Goal: Task Accomplishment & Management: Use online tool/utility

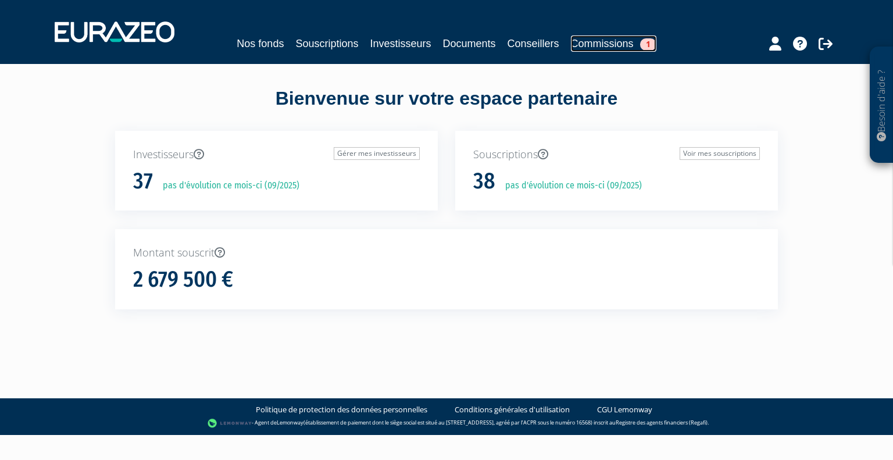
click at [607, 45] on link "Commissions 1" at bounding box center [613, 43] width 85 height 16
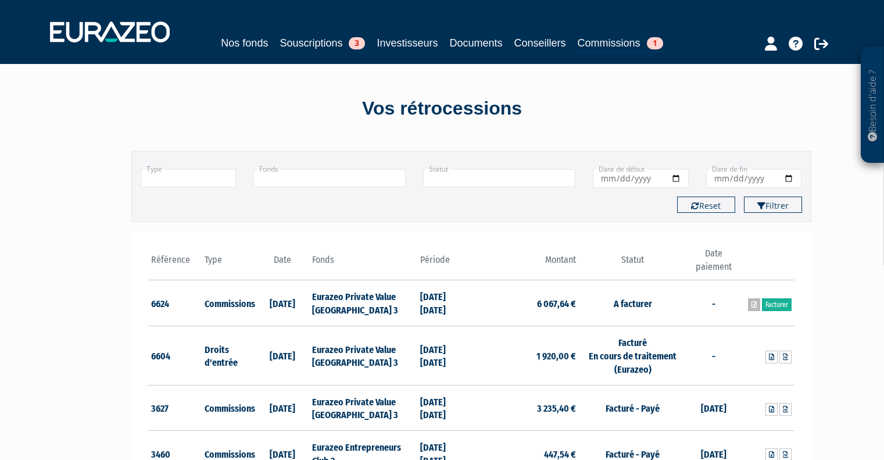
click at [751, 302] on icon at bounding box center [753, 304] width 5 height 7
click at [773, 303] on link "Facturer" at bounding box center [777, 304] width 30 height 13
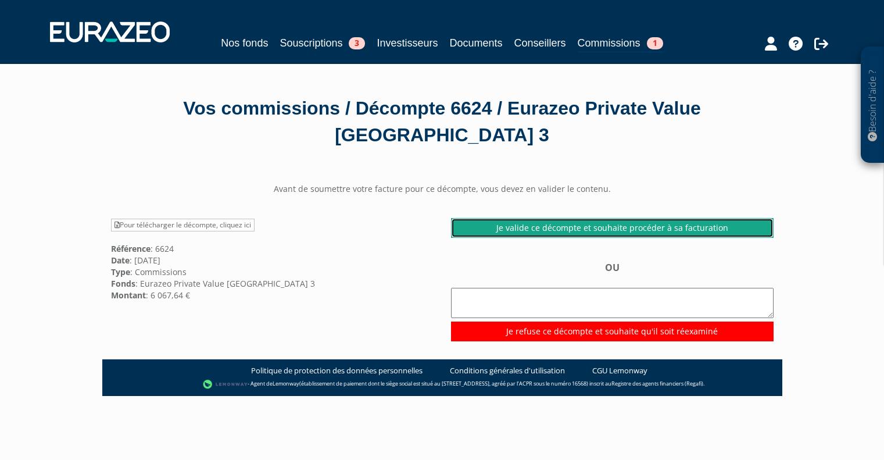
click at [584, 228] on link "Je valide ce décompte et souhaite procéder à sa facturation" at bounding box center [612, 228] width 323 height 20
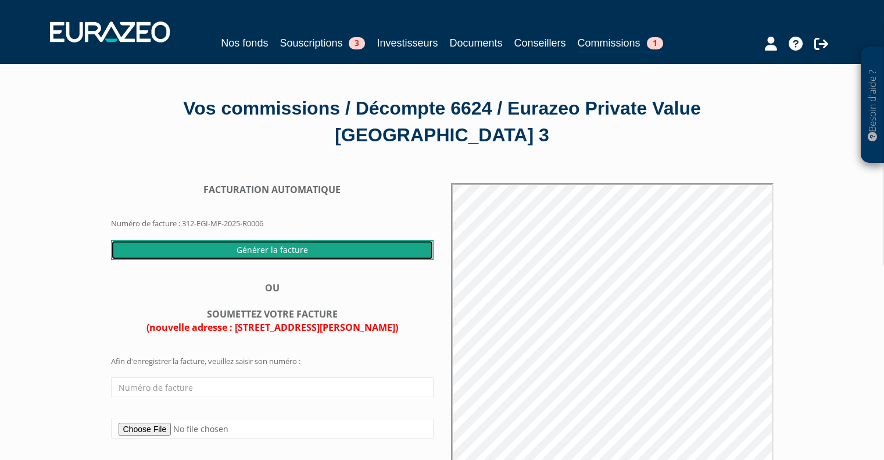
click at [253, 246] on input "Générer la facture" at bounding box center [272, 250] width 323 height 20
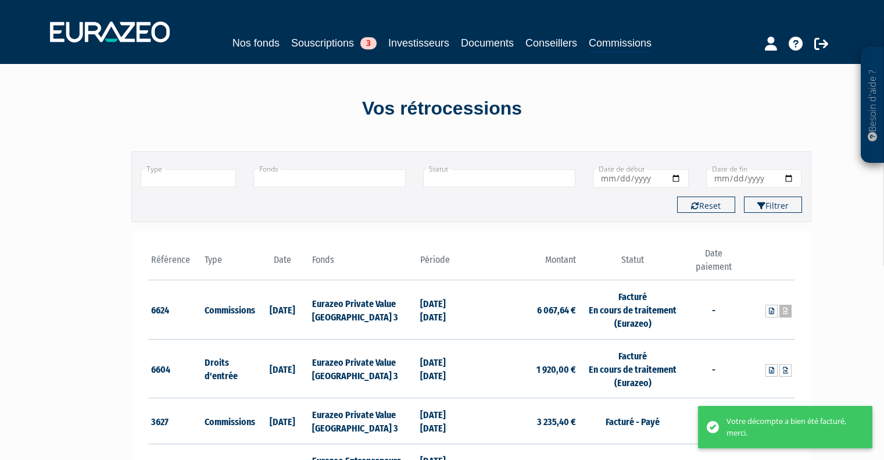
click at [786, 311] on icon at bounding box center [785, 310] width 5 height 7
